Goal: Task Accomplishment & Management: Manage account settings

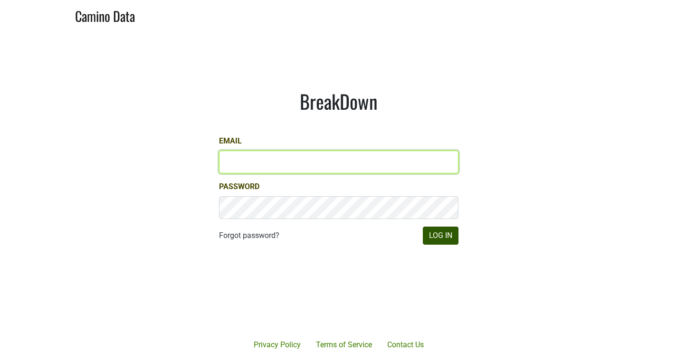
type input "anthony@truchardvineyards.com"
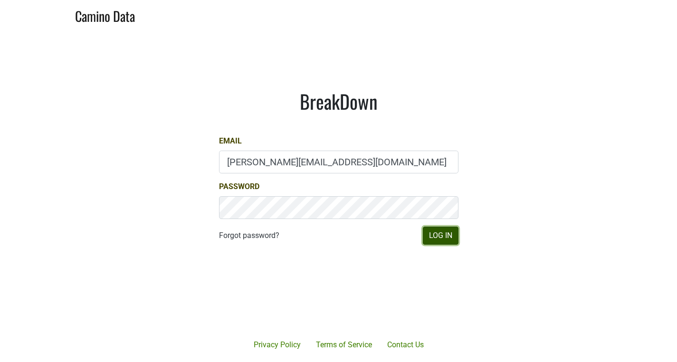
click at [440, 239] on button "Log In" at bounding box center [441, 236] width 36 height 18
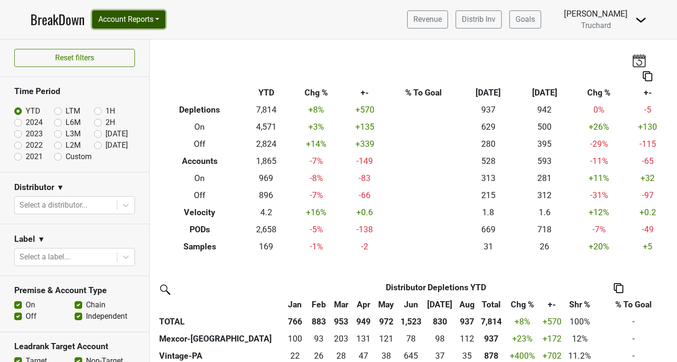
click at [147, 24] on button "Account Reports" at bounding box center [128, 19] width 73 height 18
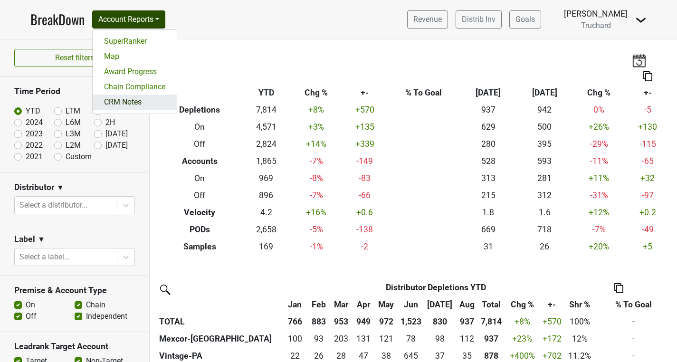
click at [130, 102] on link "CRM Notes" at bounding box center [135, 102] width 84 height 15
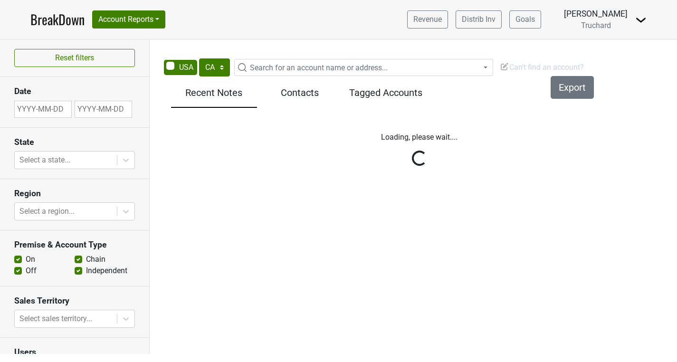
select select "CA"
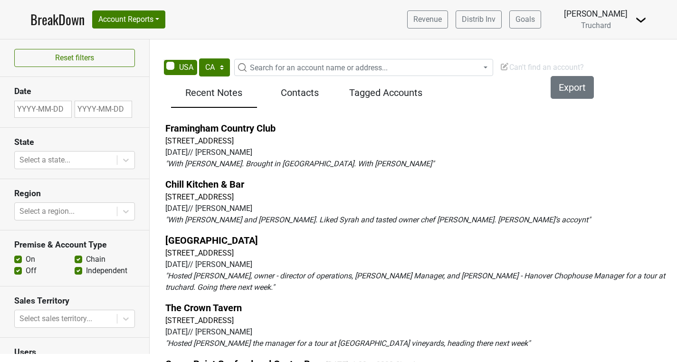
click at [267, 159] on p "" With [PERSON_NAME]. Brought in [GEOGRAPHIC_DATA]. With [PERSON_NAME] "" at bounding box center [419, 163] width 508 height 11
click at [259, 133] on link "Framingham Country Club" at bounding box center [220, 128] width 110 height 11
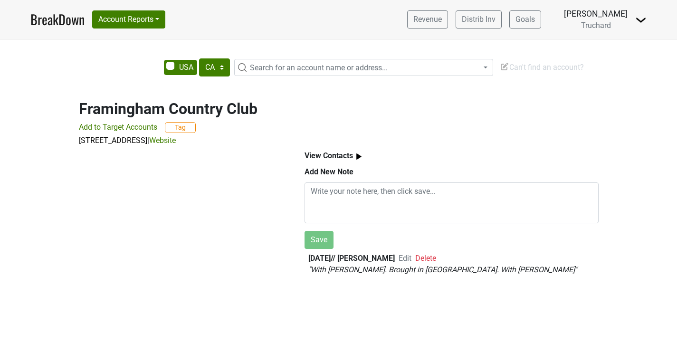
select select "CA"
click at [411, 258] on span "Edit" at bounding box center [404, 258] width 13 height 9
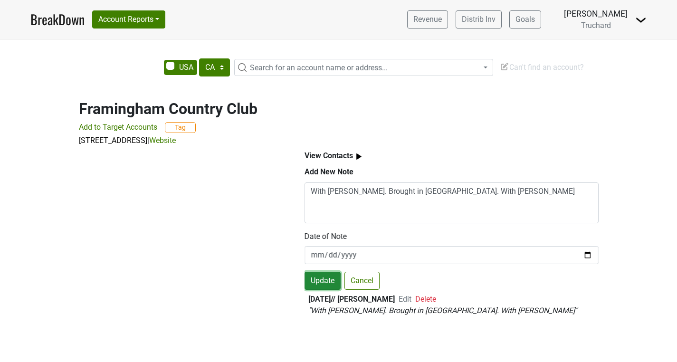
click at [316, 281] on button "Update" at bounding box center [322, 281] width 36 height 18
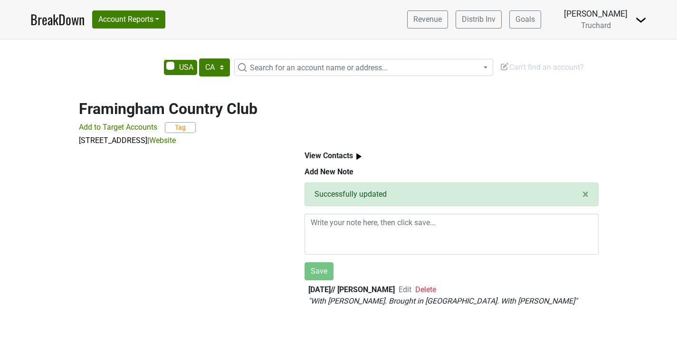
click at [411, 290] on span "Edit" at bounding box center [404, 289] width 13 height 9
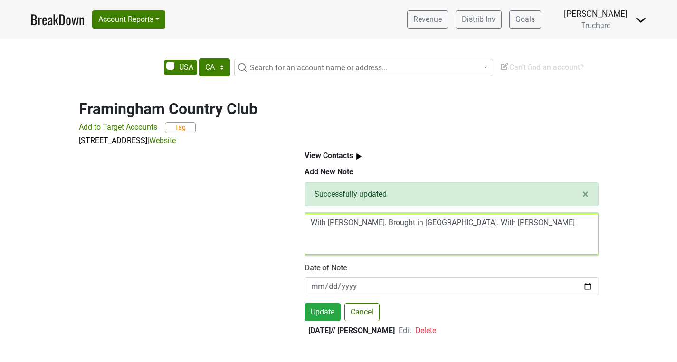
click at [481, 219] on textarea "With Pete. Brought in Syrah. With Stephen" at bounding box center [451, 234] width 294 height 41
drag, startPoint x: 403, startPoint y: 220, endPoint x: 272, endPoint y: 218, distance: 130.6
click at [272, 218] on div "View Contacts Add New Note × Close alert Successfully updated With Pete. Brough…" at bounding box center [338, 241] width 541 height 191
paste textarea "Framingham Country Club"
drag, startPoint x: 401, startPoint y: 223, endPoint x: 290, endPoint y: 217, distance: 111.3
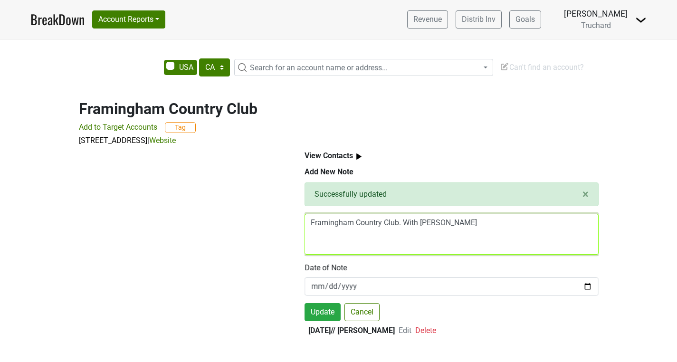
click at [290, 217] on div "View Contacts Add New Note × Close alert Successfully updated Framingham Countr…" at bounding box center [338, 241] width 541 height 191
paste textarea "Pete Campanario, Bar Manager | pcampanario@framinghamcc.com —Pete loved the win…"
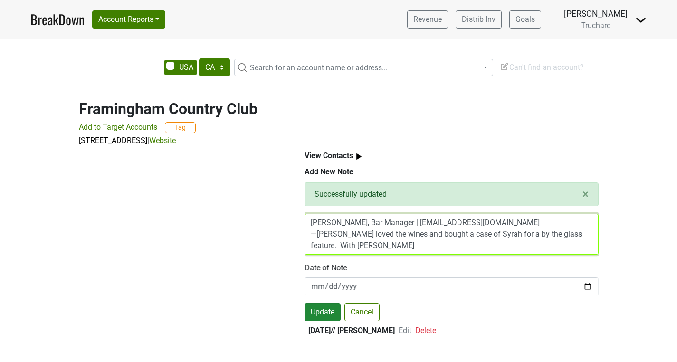
type textarea "Pete Campanario, Bar Manager | pcampanario@framinghamcc.com —Pete loved the win…"
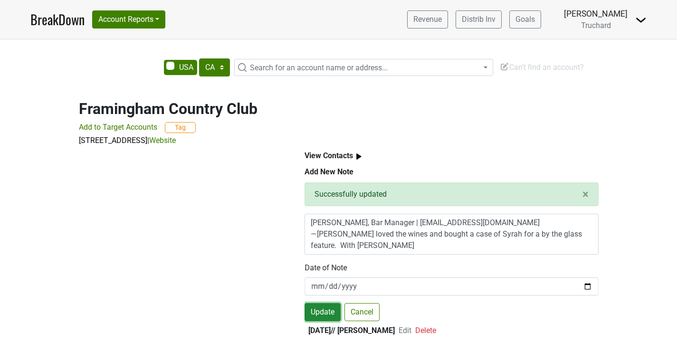
click at [321, 311] on button "Update" at bounding box center [322, 312] width 36 height 18
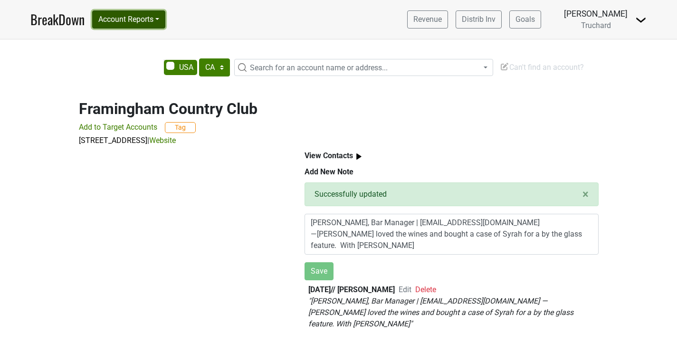
click at [149, 23] on button "Account Reports" at bounding box center [128, 19] width 73 height 18
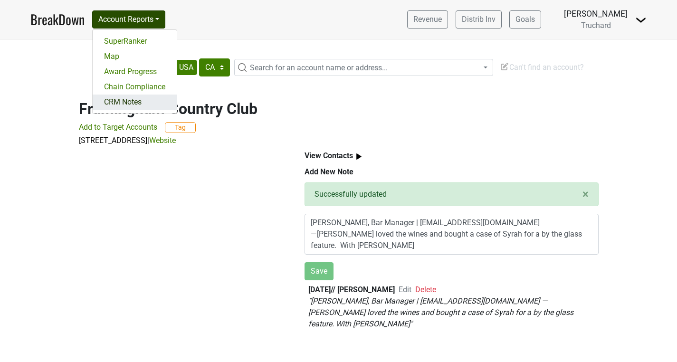
click at [130, 103] on link "CRM Notes" at bounding box center [135, 102] width 84 height 15
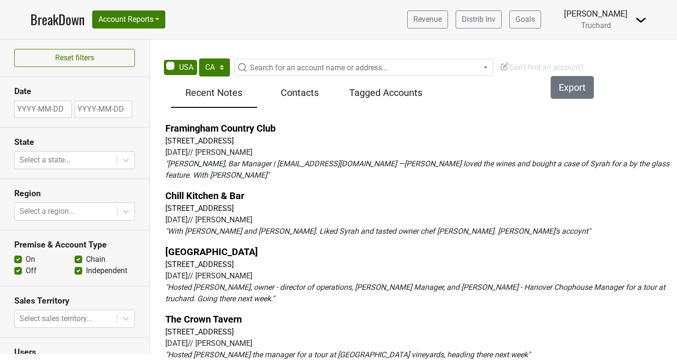
select select "CA"
click at [209, 193] on link "Chill Kitchen & Bar" at bounding box center [204, 195] width 79 height 11
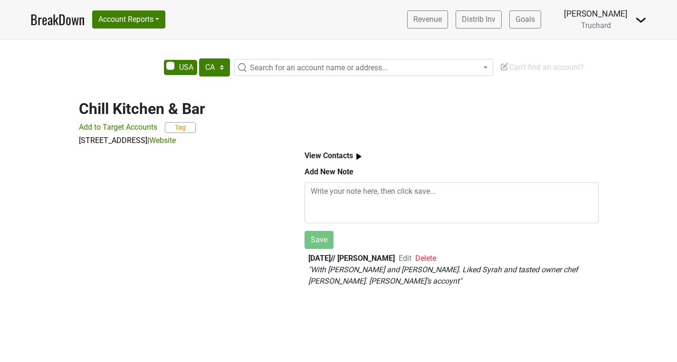
select select "CA"
click at [411, 259] on span "Edit" at bounding box center [404, 258] width 13 height 9
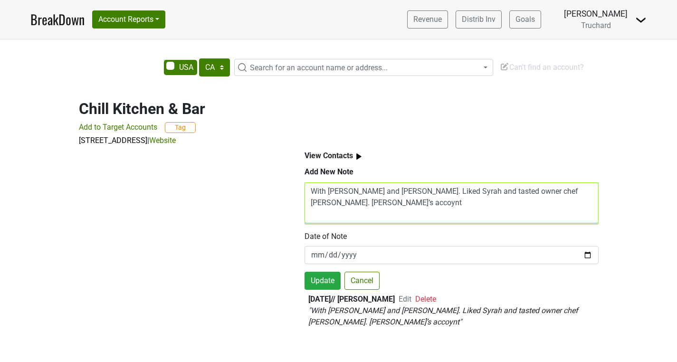
drag, startPoint x: 523, startPoint y: 189, endPoint x: 301, endPoint y: 182, distance: 221.9
click at [301, 182] on div "View Contacts Add New Note With [PERSON_NAME] and [PERSON_NAME]. Liked Syrah an…" at bounding box center [452, 240] width 316 height 189
paste textarea "[PERSON_NAME] (Bar Manager), [PERSON_NAME] (GM) | [PERSON_NAME][EMAIL_ADDRESS][…"
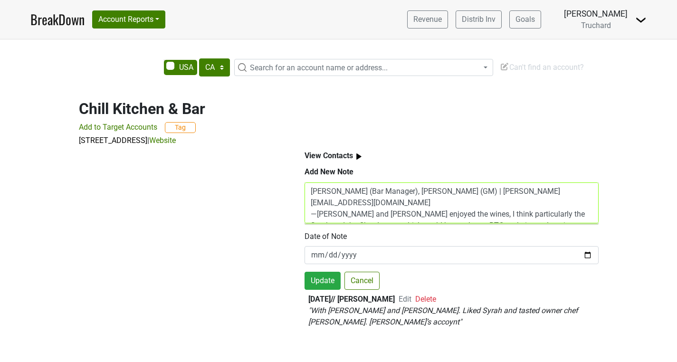
scroll to position [8, 0]
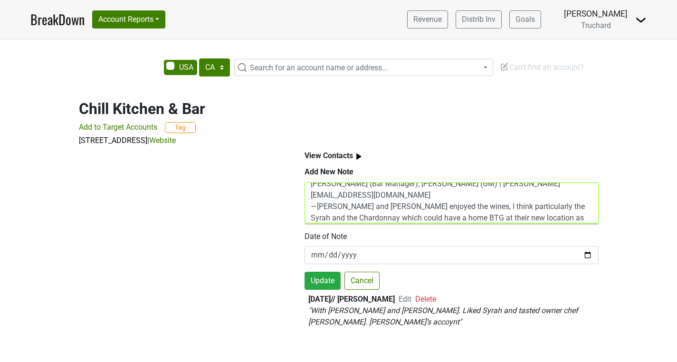
type textarea "[PERSON_NAME] (Bar Manager), [PERSON_NAME] (GM) | [PERSON_NAME][EMAIL_ADDRESS][…"
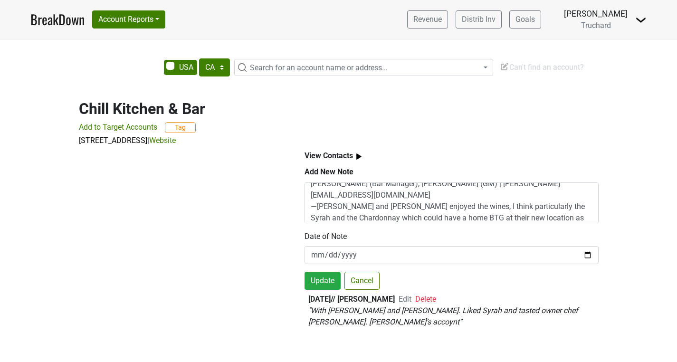
click at [317, 291] on div "Add New Note [PERSON_NAME] (Bar Manager), [PERSON_NAME] (GM) | [PERSON_NAME][EM…" at bounding box center [451, 250] width 294 height 169
click at [318, 287] on button "Update" at bounding box center [322, 281] width 36 height 18
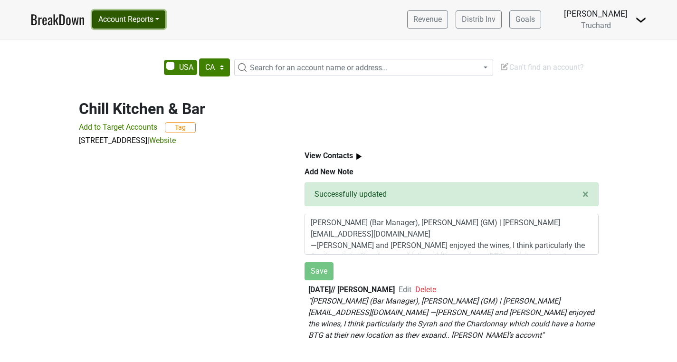
click at [148, 21] on button "Account Reports" at bounding box center [128, 19] width 73 height 18
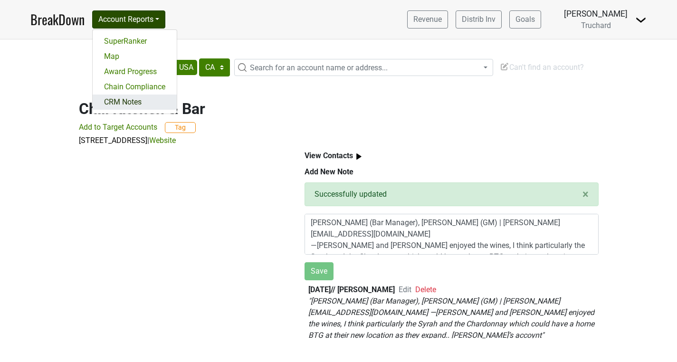
click at [131, 99] on link "CRM Notes" at bounding box center [135, 102] width 84 height 15
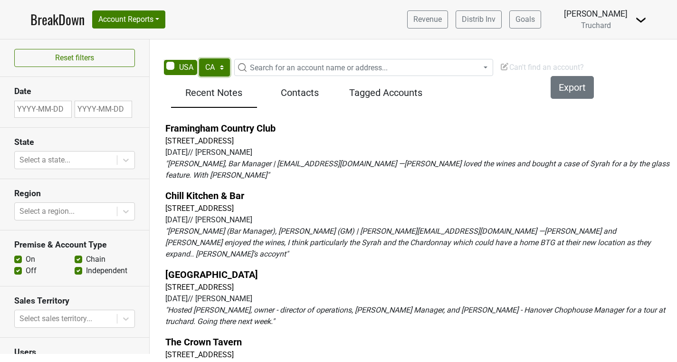
click at [210, 65] on select "AK AL AR AZ CA CO CT DC DE FL GA HI IA ID IL IN KS KY LA MA MD ME MI MN MO MS M…" at bounding box center [214, 67] width 31 height 18
select select "MA"
click at [199, 58] on select "AK AL AR AZ CA CO CT DC DE FL GA HI IA ID IL IN KS KY LA MA MD ME MI MN MO MS M…" at bounding box center [214, 67] width 31 height 18
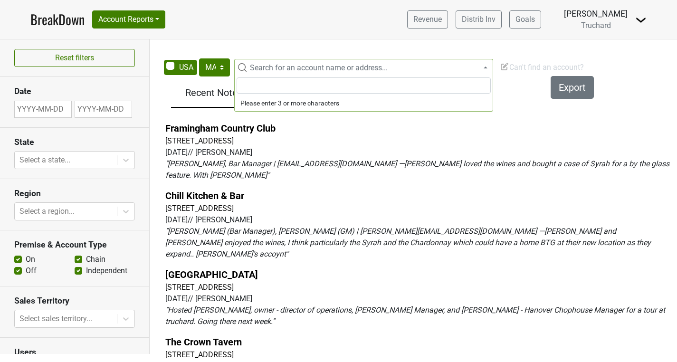
click at [262, 63] on span "Search for an account name or address..." at bounding box center [369, 67] width 246 height 11
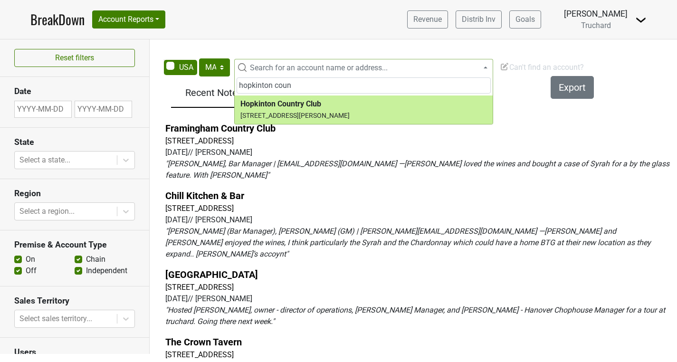
type input "hopkinton coun"
select select "123799207"
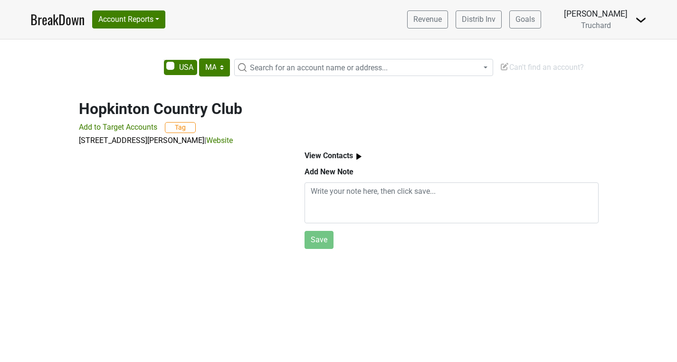
select select "MA"
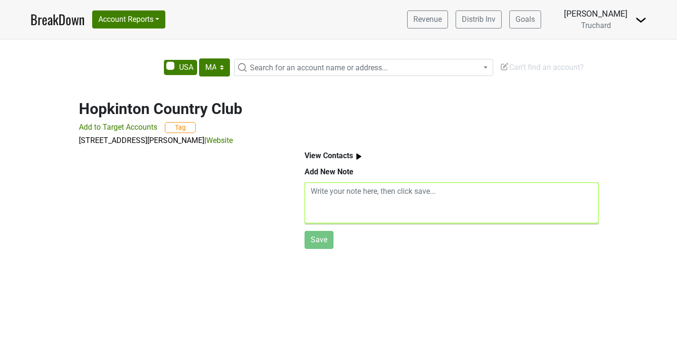
click at [342, 201] on textarea at bounding box center [451, 202] width 294 height 41
paste textarea "[PERSON_NAME], Food & Beverage Director | [EMAIL_ADDRESS][DOMAIN_NAME] —[PERSON…"
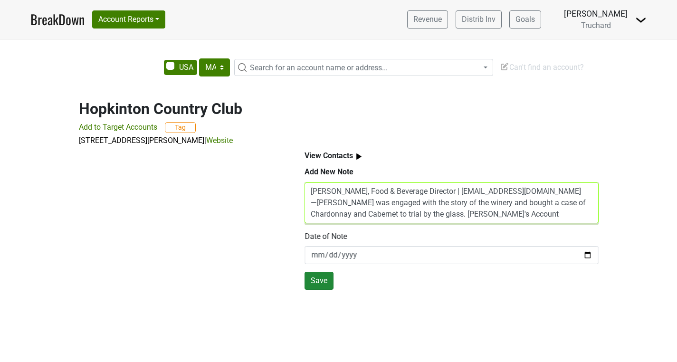
type textarea "[PERSON_NAME], Food & Beverage Director | [EMAIL_ADDRESS][DOMAIN_NAME] —[PERSON…"
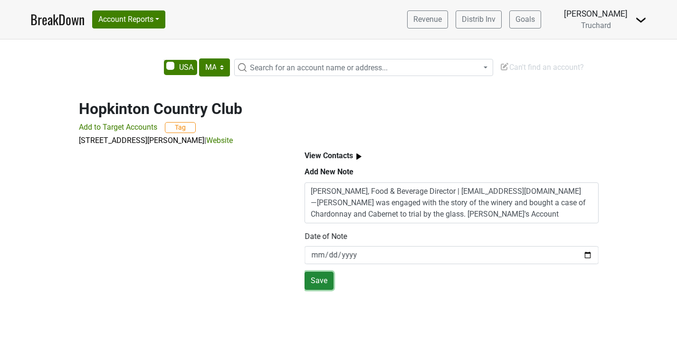
click at [321, 281] on button "Save" at bounding box center [318, 281] width 29 height 18
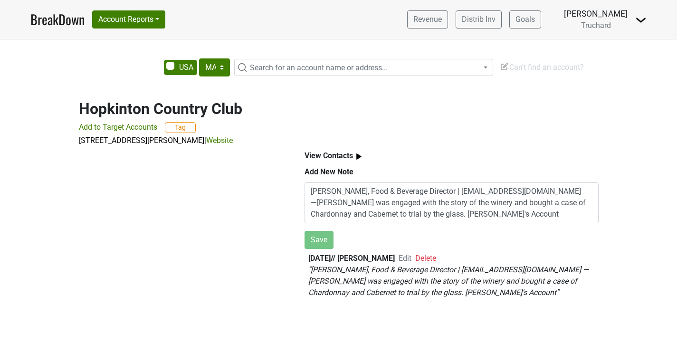
click at [271, 70] on span "Search for an account name or address..." at bounding box center [319, 67] width 138 height 9
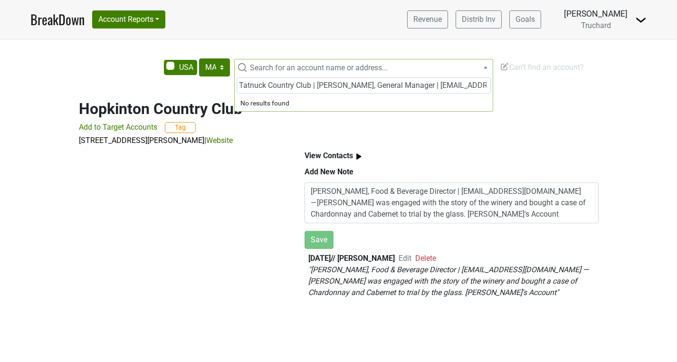
drag, startPoint x: 487, startPoint y: 90, endPoint x: 310, endPoint y: 84, distance: 177.3
click at [310, 84] on input "Tatnuck Country Club | Fran Ventura, General Manager | fventura@tatnuckcc.com —…" at bounding box center [364, 85] width 254 height 16
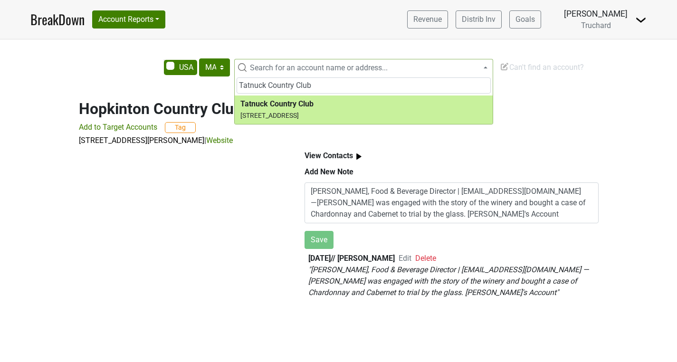
type input "Tatnuck Country Club"
select select "123811692"
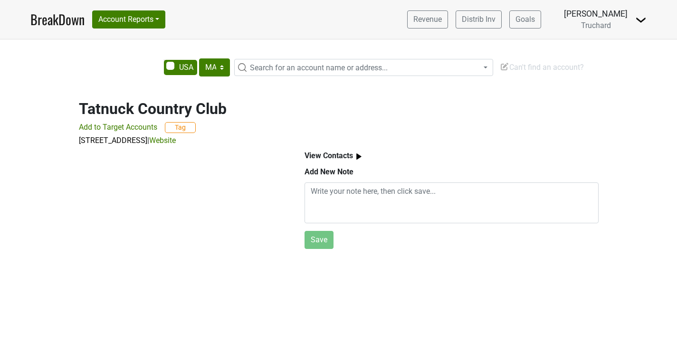
select select "MA"
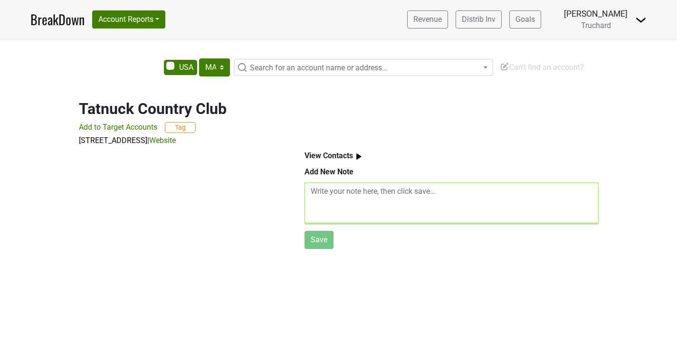
click at [347, 201] on textarea at bounding box center [451, 202] width 294 height 41
paste textarea "| [PERSON_NAME], General Manager | [EMAIL_ADDRESS][DOMAIN_NAME] —They just got …"
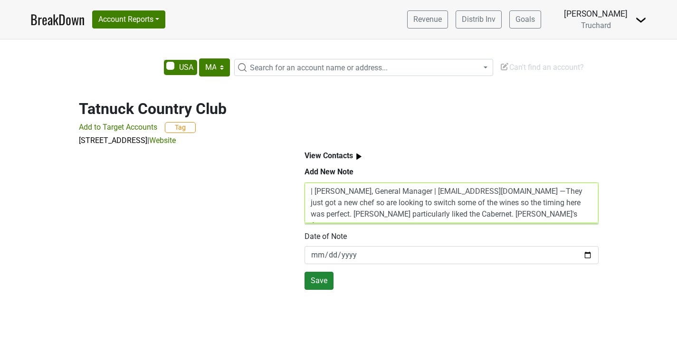
type textarea "| [PERSON_NAME], General Manager | [EMAIL_ADDRESS][DOMAIN_NAME] —They just got …"
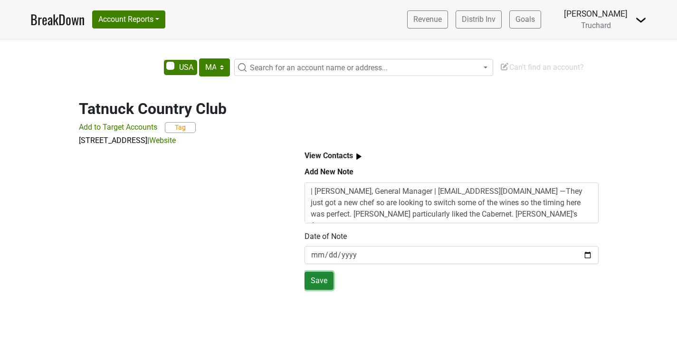
click at [318, 282] on button "Save" at bounding box center [318, 281] width 29 height 18
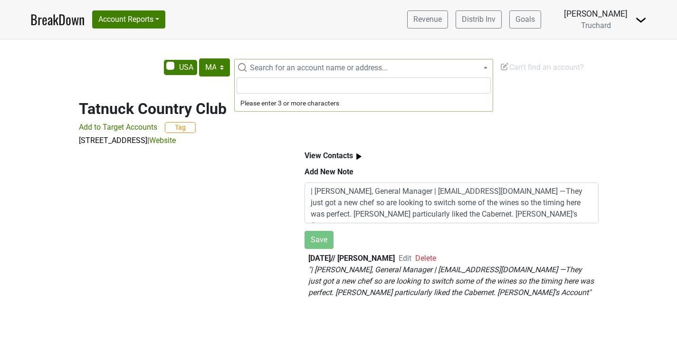
click at [365, 66] on span "Search for an account name or address..." at bounding box center [319, 67] width 138 height 9
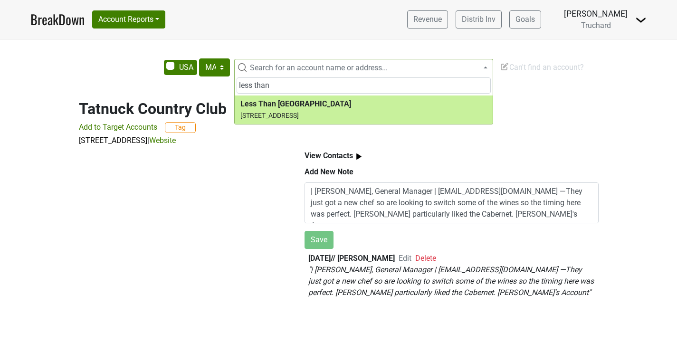
type input "less than"
select select "124094478"
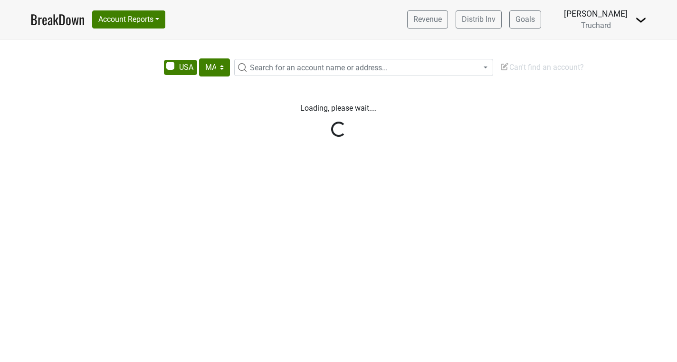
select select "MA"
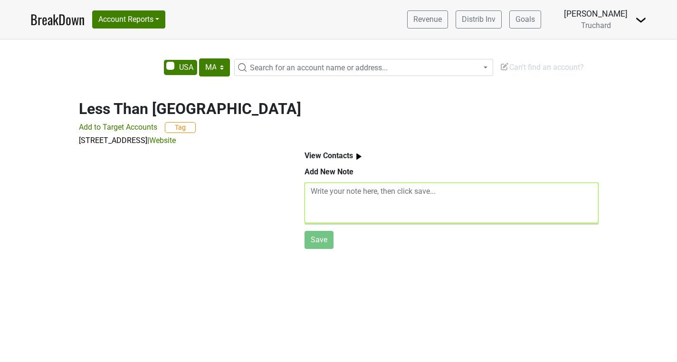
click at [347, 190] on textarea at bounding box center [451, 202] width 294 height 41
paste textarea "[PERSON_NAME] (Beverage Director/Partner) | [PERSON_NAME] —[PERSON_NAME] and [P…"
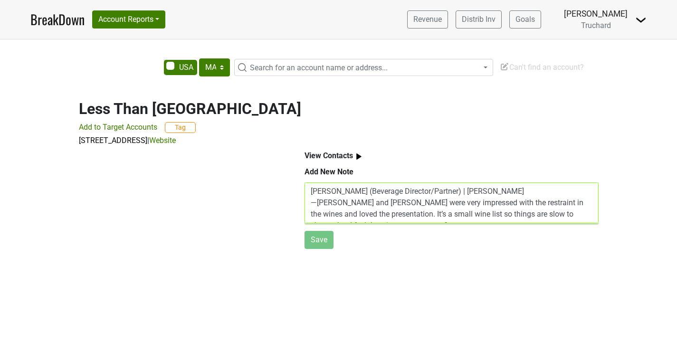
scroll to position [8, 0]
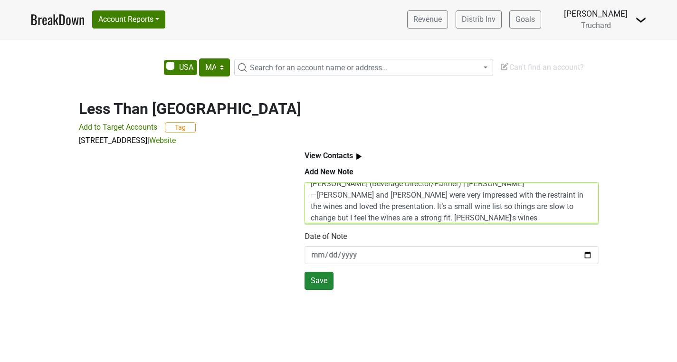
type textarea "[PERSON_NAME] (Beverage Director/Partner) | [PERSON_NAME] —[PERSON_NAME] and [P…"
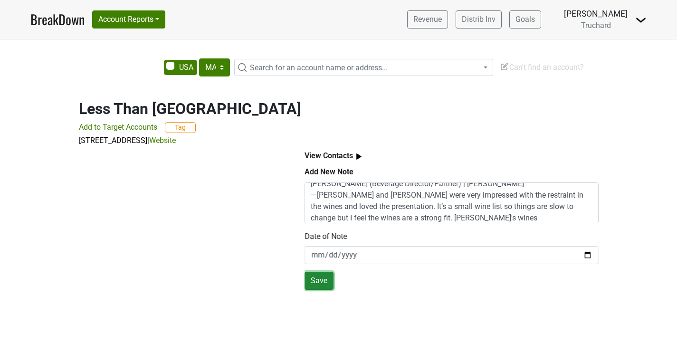
click at [322, 284] on button "Save" at bounding box center [318, 281] width 29 height 18
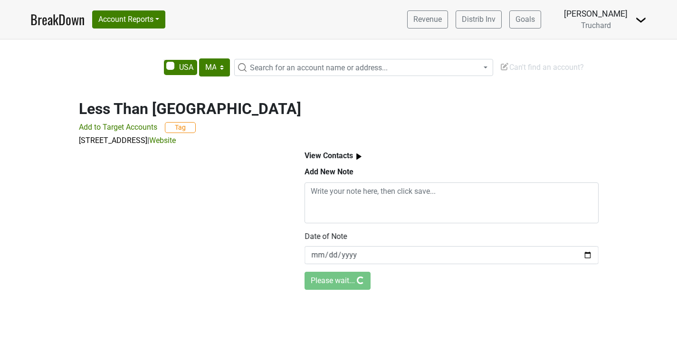
scroll to position [0, 0]
